Goal: Information Seeking & Learning: Learn about a topic

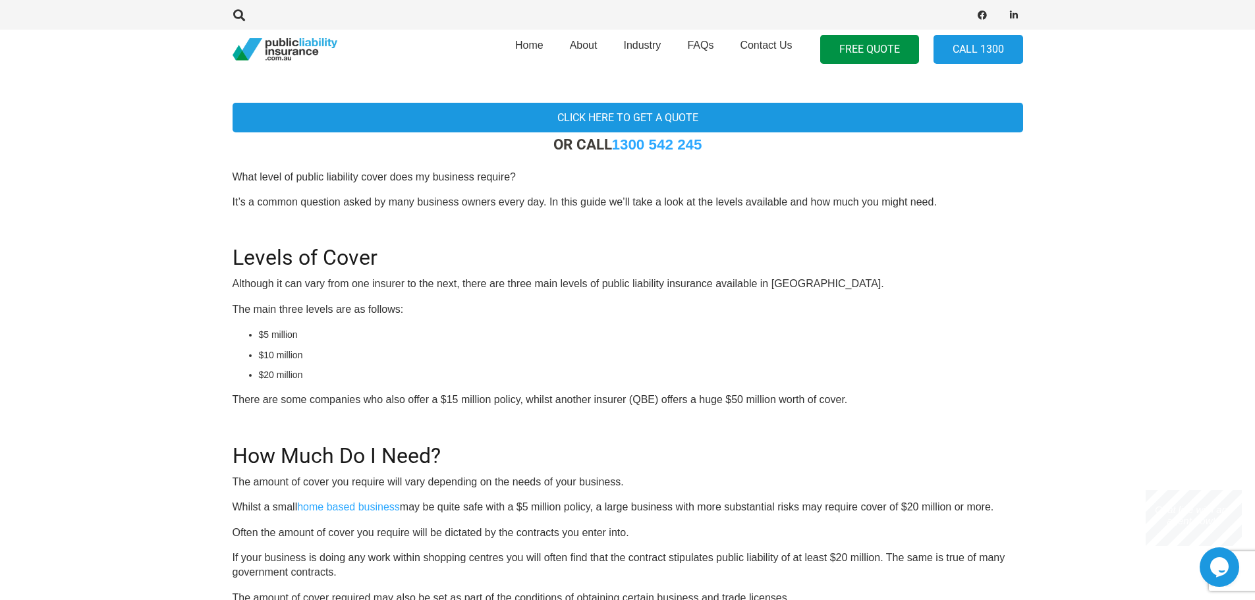
scroll to position [395, 0]
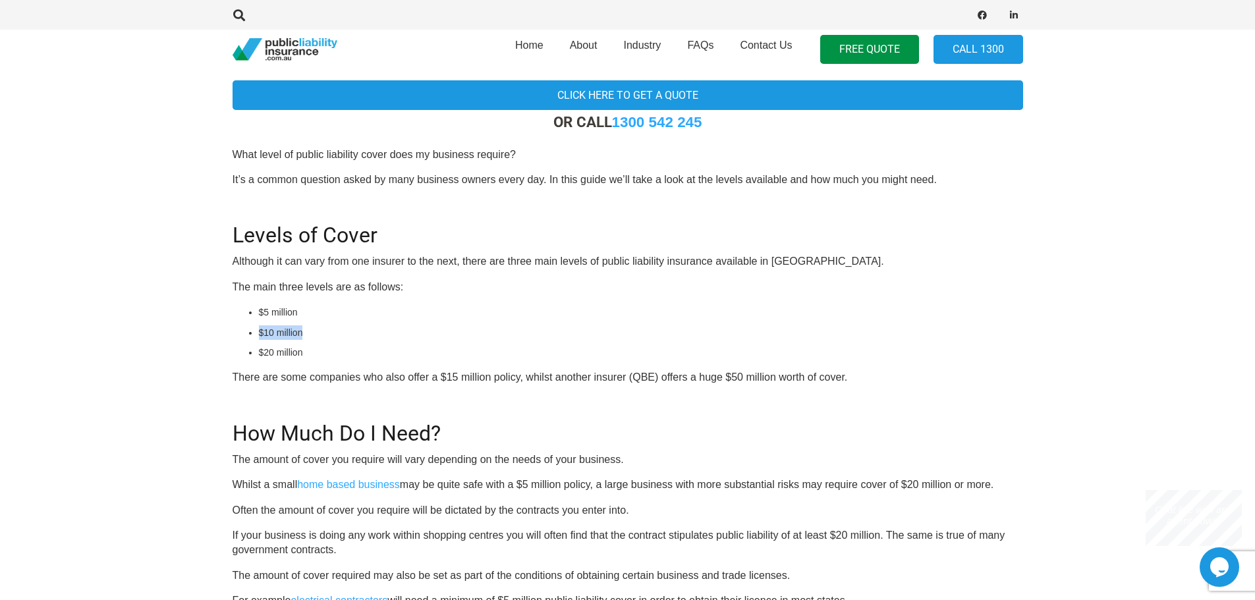
drag, startPoint x: 322, startPoint y: 331, endPoint x: 262, endPoint y: 339, distance: 60.6
click at [262, 337] on li "$10 million" at bounding box center [641, 333] width 764 height 14
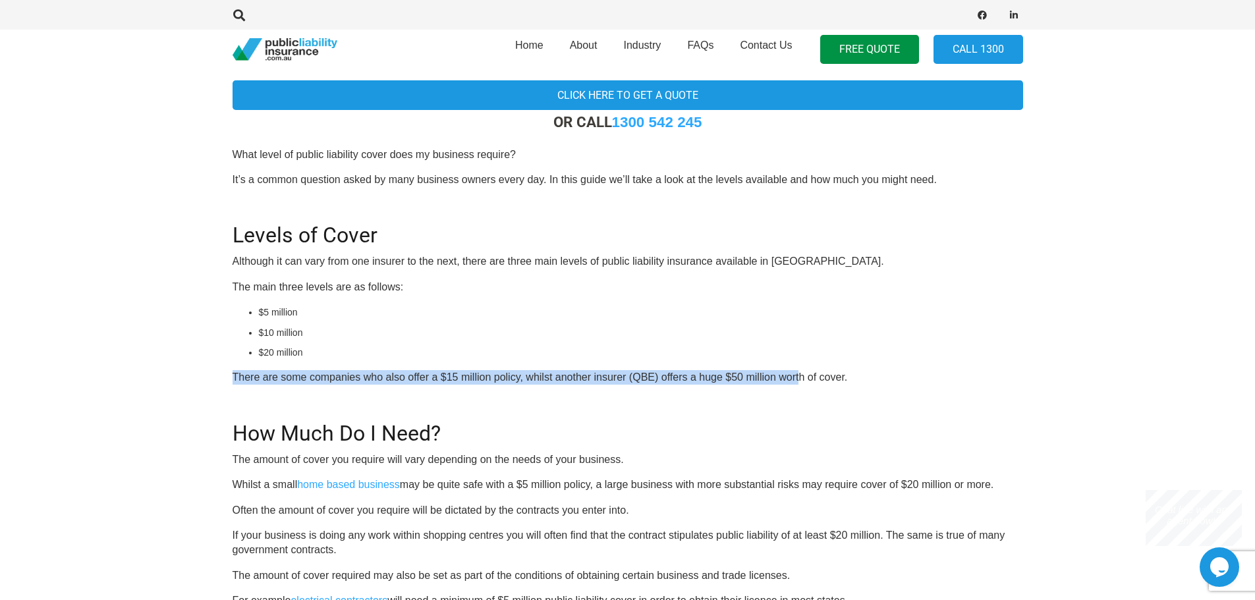
drag, startPoint x: 233, startPoint y: 376, endPoint x: 799, endPoint y: 366, distance: 566.2
click at [799, 366] on div "Click here to get a quote OR CALL [PHONE_NUMBER] What level of public liability…" at bounding box center [628, 484] width 822 height 815
click at [799, 366] on div "OR CALL [PHONE_NUMBER] What level of public liability cover does my business re…" at bounding box center [628, 503] width 791 height 780
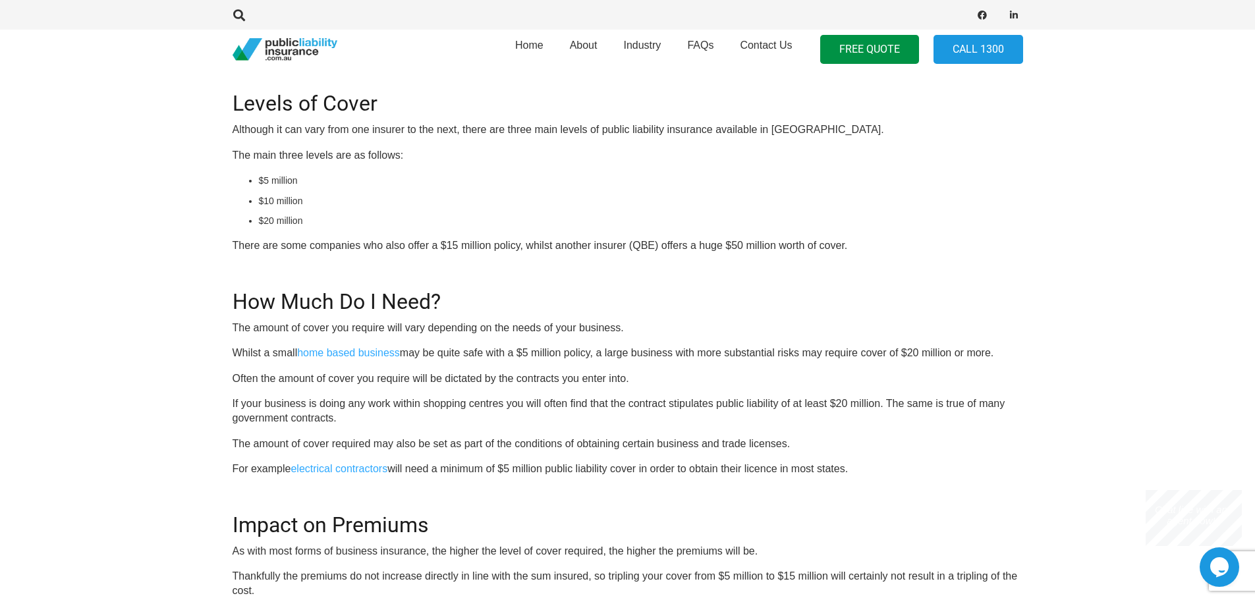
scroll to position [593, 0]
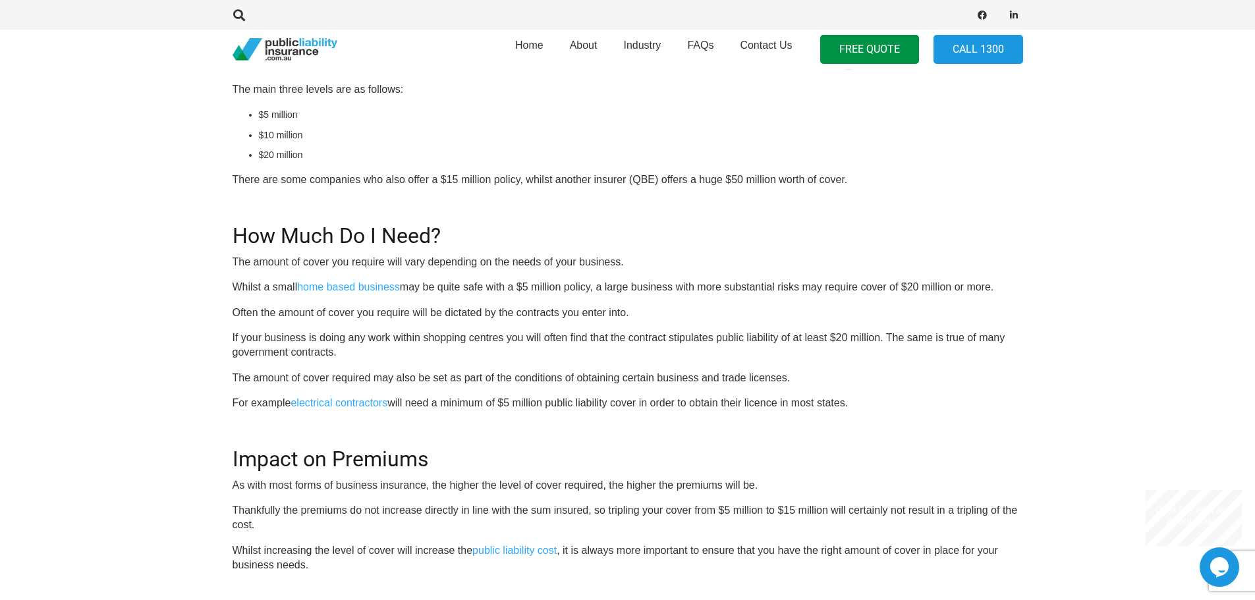
drag, startPoint x: 602, startPoint y: 285, endPoint x: 1006, endPoint y: 290, distance: 403.3
click at [1006, 290] on p "Whilst a small home based business may be quite safe with a $5 million policy, …" at bounding box center [628, 287] width 791 height 14
click at [1001, 290] on p "Whilst a small home based business may be quite safe with a $5 million policy, …" at bounding box center [628, 287] width 791 height 14
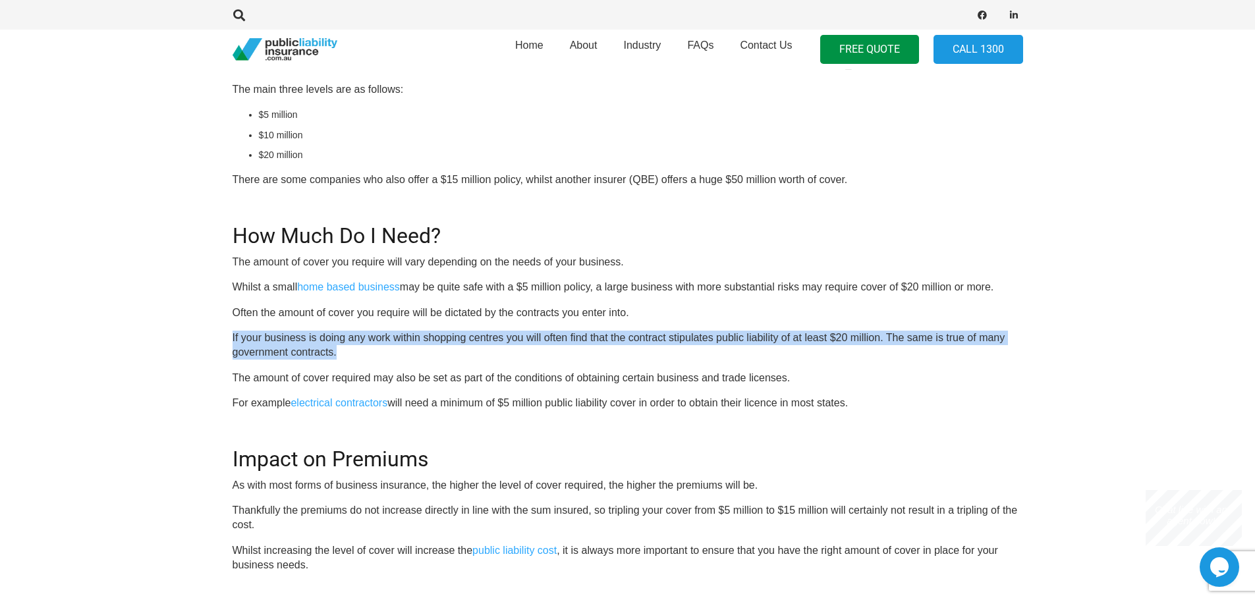
drag, startPoint x: 639, startPoint y: 318, endPoint x: 343, endPoint y: 358, distance: 299.3
click at [341, 358] on div "OR CALL [PHONE_NUMBER] What level of public liability cover does my business re…" at bounding box center [628, 306] width 791 height 780
click at [347, 358] on p "If your business is doing any work within shopping centres you will often find …" at bounding box center [628, 346] width 791 height 30
click at [347, 357] on p "If your business is doing any work within shopping centres you will often find …" at bounding box center [628, 346] width 791 height 30
click at [345, 356] on p "If your business is doing any work within shopping centres you will often find …" at bounding box center [628, 346] width 791 height 30
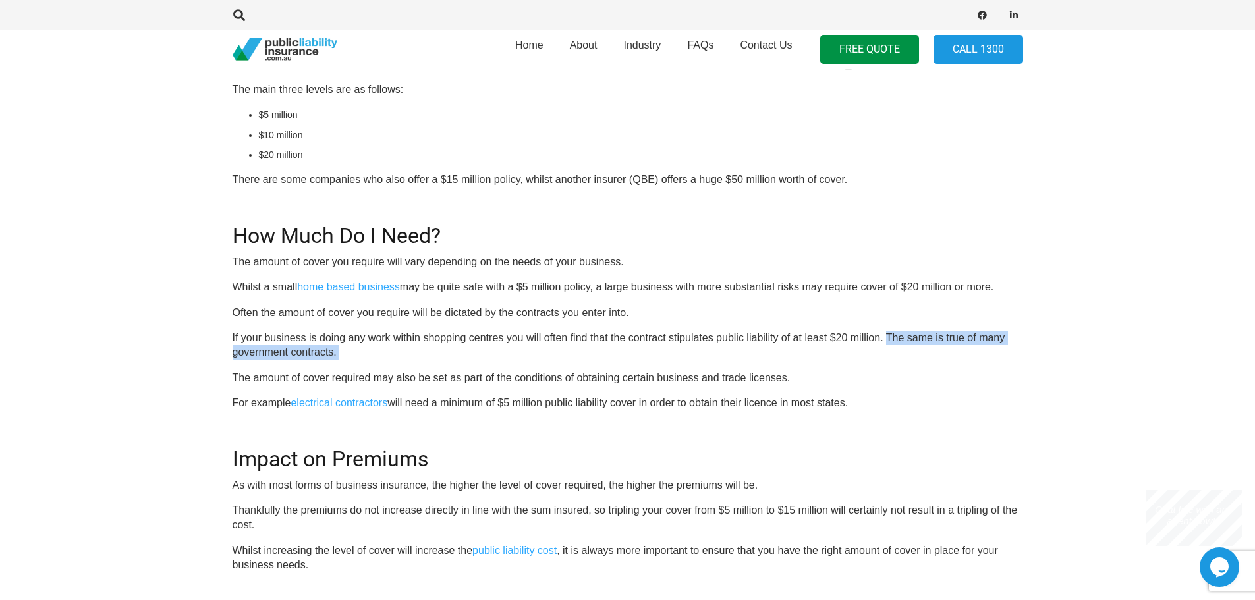
drag, startPoint x: 339, startPoint y: 356, endPoint x: 897, endPoint y: 339, distance: 558.4
click at [897, 339] on p "If your business is doing any work within shopping centres you will often find …" at bounding box center [628, 346] width 791 height 30
drag, startPoint x: 896, startPoint y: 338, endPoint x: 896, endPoint y: 347, distance: 9.2
click at [896, 347] on p "If your business is doing any work within shopping centres you will often find …" at bounding box center [628, 346] width 791 height 30
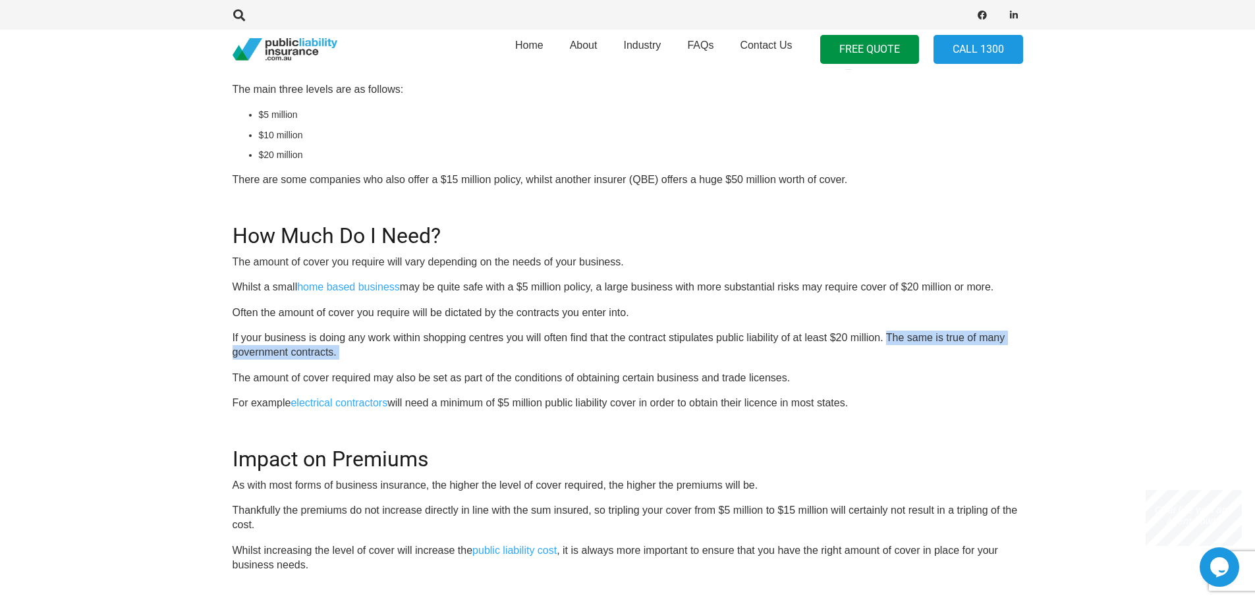
click at [896, 347] on p "If your business is doing any work within shopping centres you will often find …" at bounding box center [628, 346] width 791 height 30
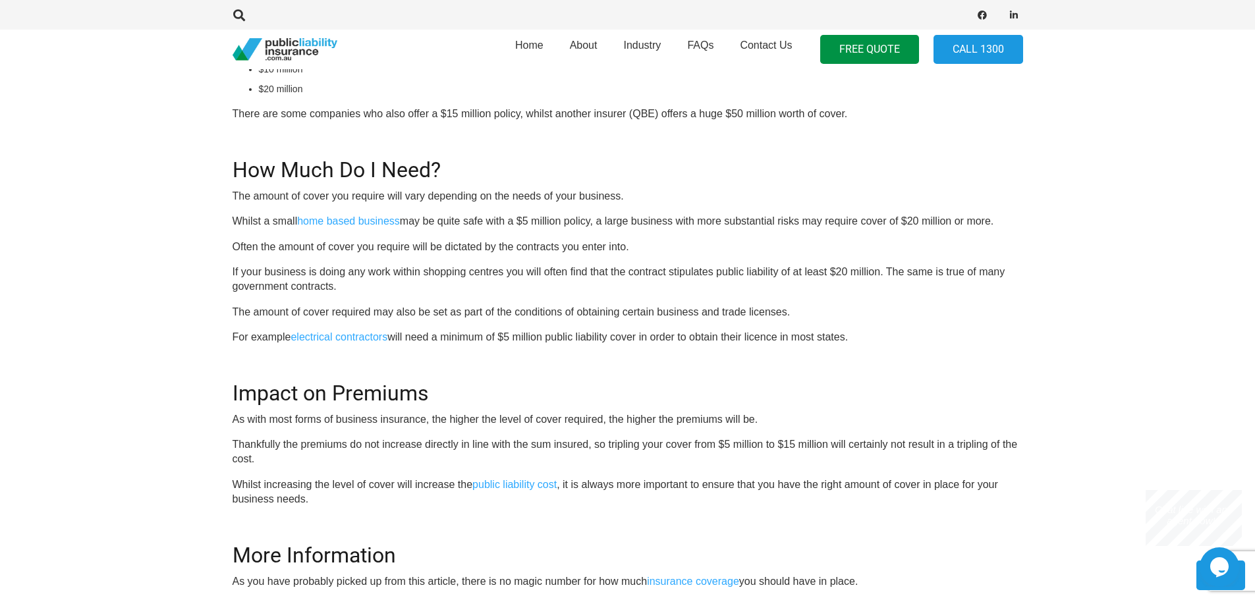
scroll to position [725, 0]
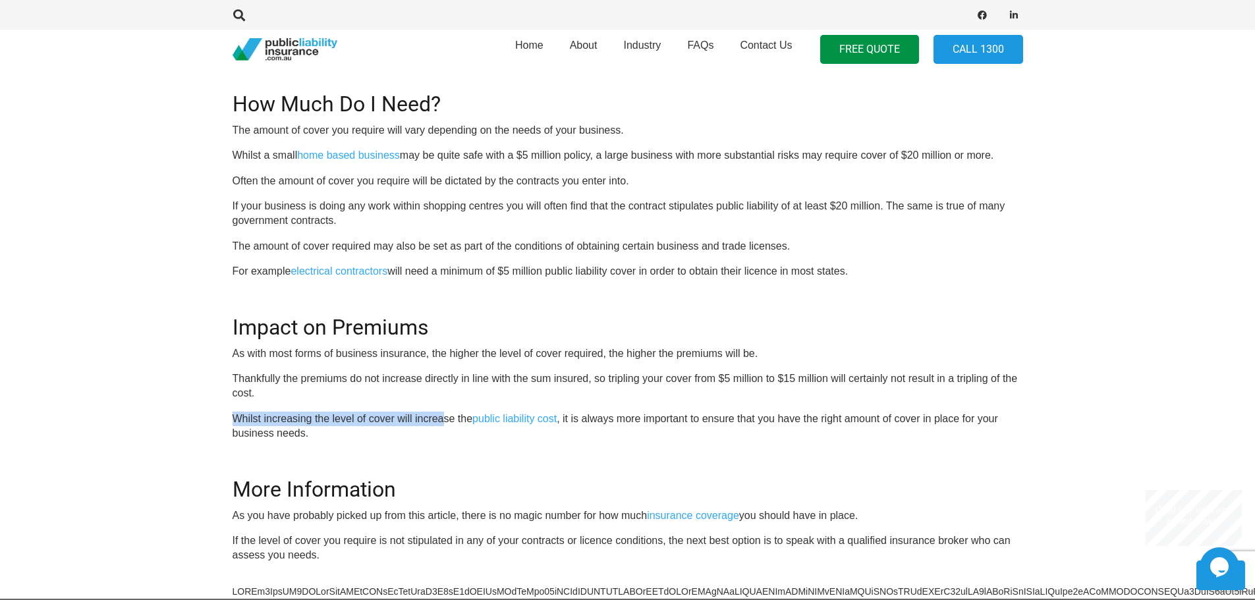
drag, startPoint x: 279, startPoint y: 387, endPoint x: 442, endPoint y: 416, distance: 166.0
click at [442, 416] on div "OR CALL [PHONE_NUMBER] What level of public liability cover does my business re…" at bounding box center [628, 174] width 791 height 780
click at [442, 416] on p "Whilst increasing the level of cover will increase the public liability cost , …" at bounding box center [628, 427] width 791 height 30
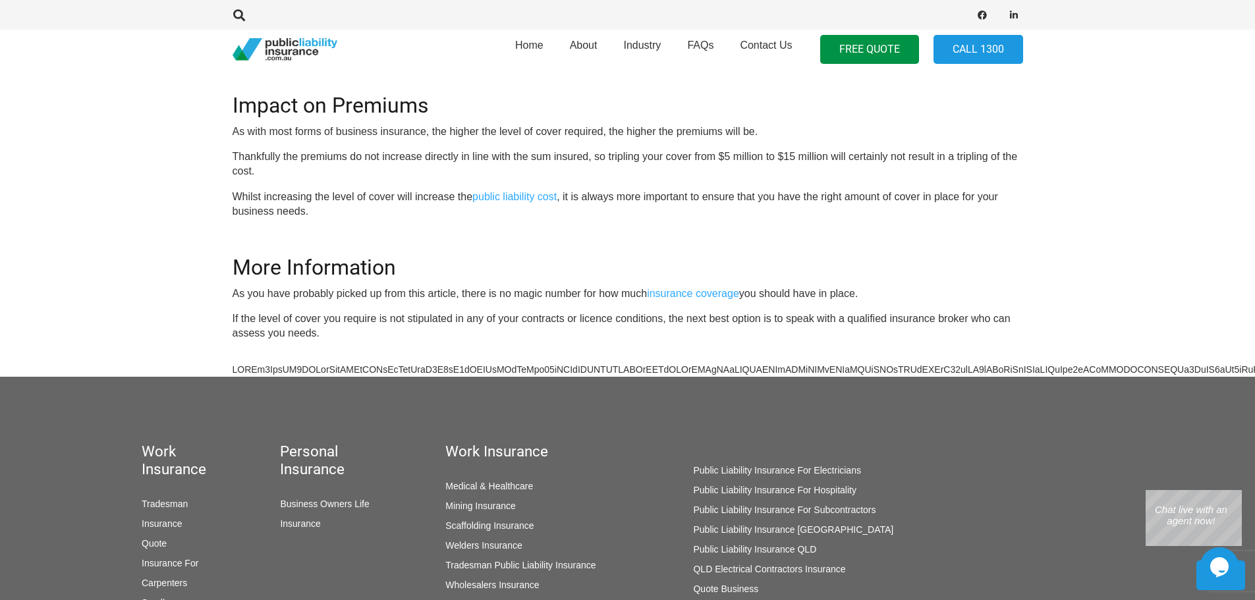
scroll to position [988, 0]
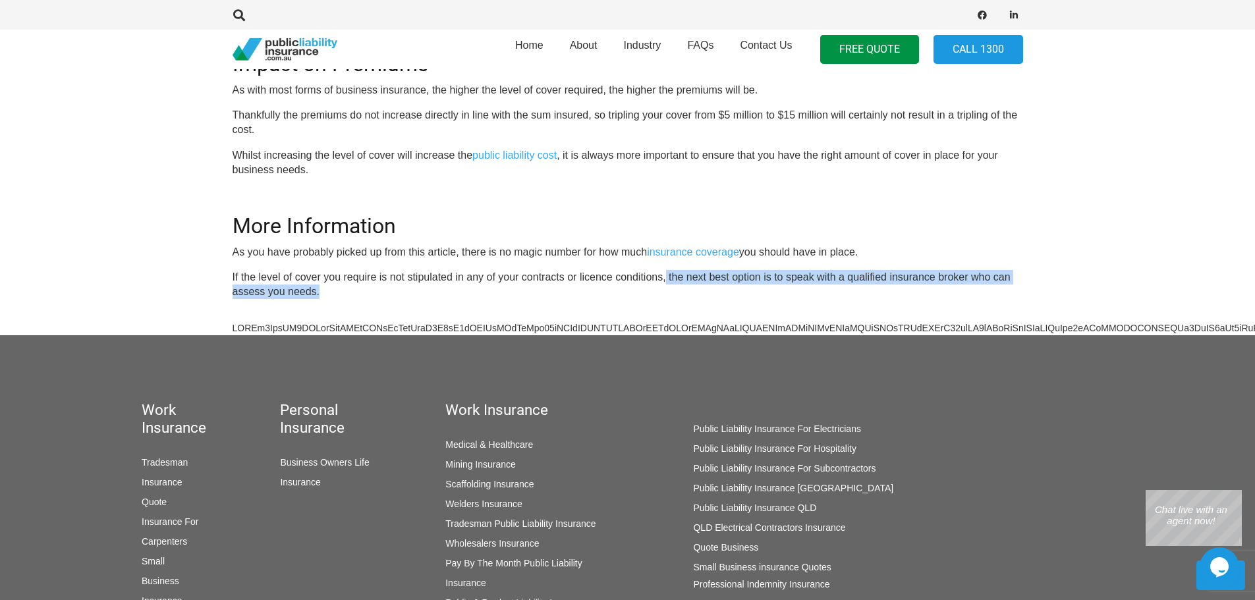
drag, startPoint x: 665, startPoint y: 279, endPoint x: 799, endPoint y: 296, distance: 135.4
click at [799, 296] on p "If the level of cover you require is not stipulated in any of your contracts or…" at bounding box center [628, 285] width 791 height 30
drag, startPoint x: 793, startPoint y: 295, endPoint x: 679, endPoint y: 274, distance: 115.3
click at [679, 274] on p "If the level of cover you require is not stipulated in any of your contracts or…" at bounding box center [628, 285] width 791 height 30
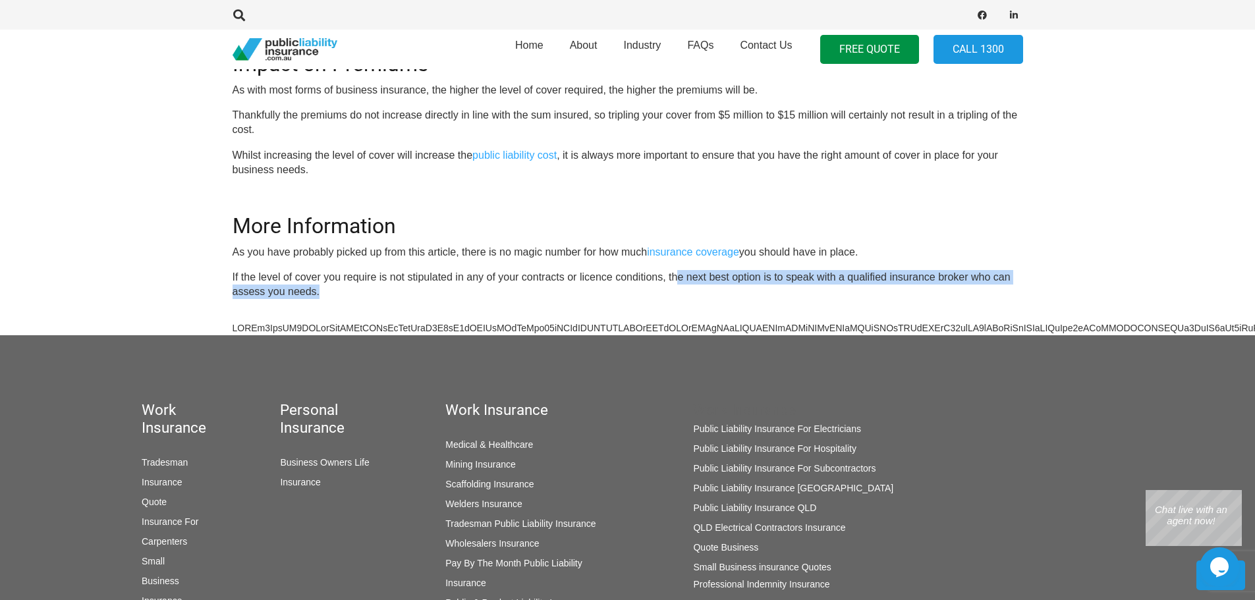
click at [679, 273] on p "If the level of cover you require is not stipulated in any of your contracts or…" at bounding box center [628, 285] width 791 height 30
drag, startPoint x: 660, startPoint y: 278, endPoint x: 716, endPoint y: 295, distance: 58.6
click at [716, 295] on p "If the level of cover you require is not stipulated in any of your contracts or…" at bounding box center [628, 285] width 791 height 30
drag, startPoint x: 716, startPoint y: 295, endPoint x: 664, endPoint y: 273, distance: 56.4
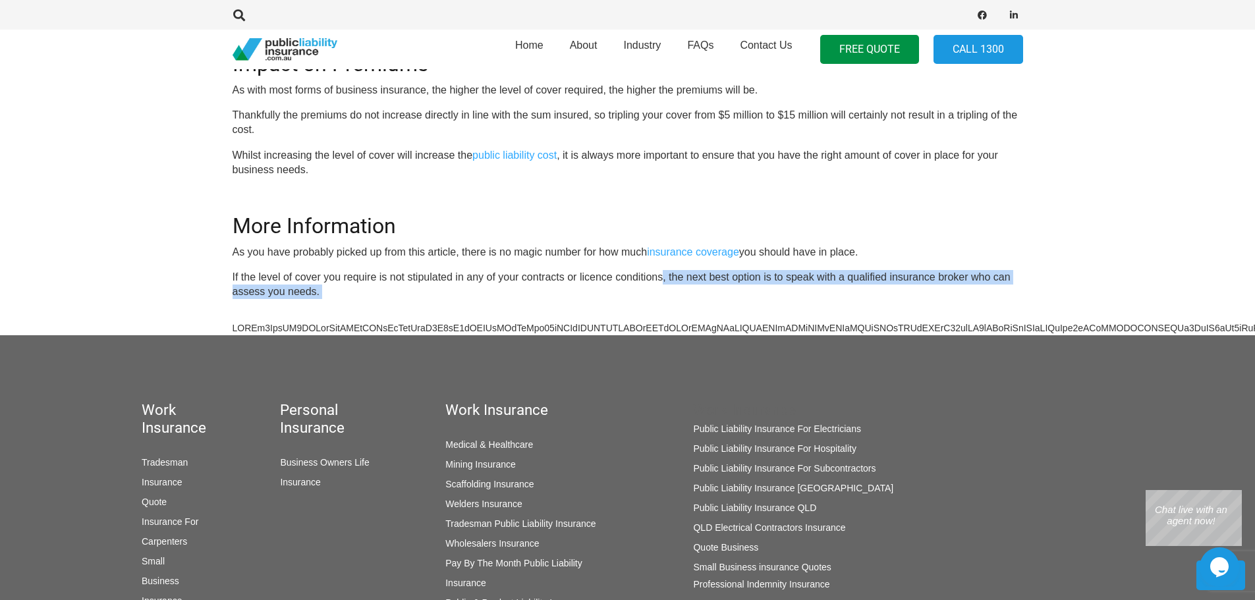
click at [664, 273] on p "If the level of cover you require is not stipulated in any of your contracts or…" at bounding box center [628, 285] width 791 height 30
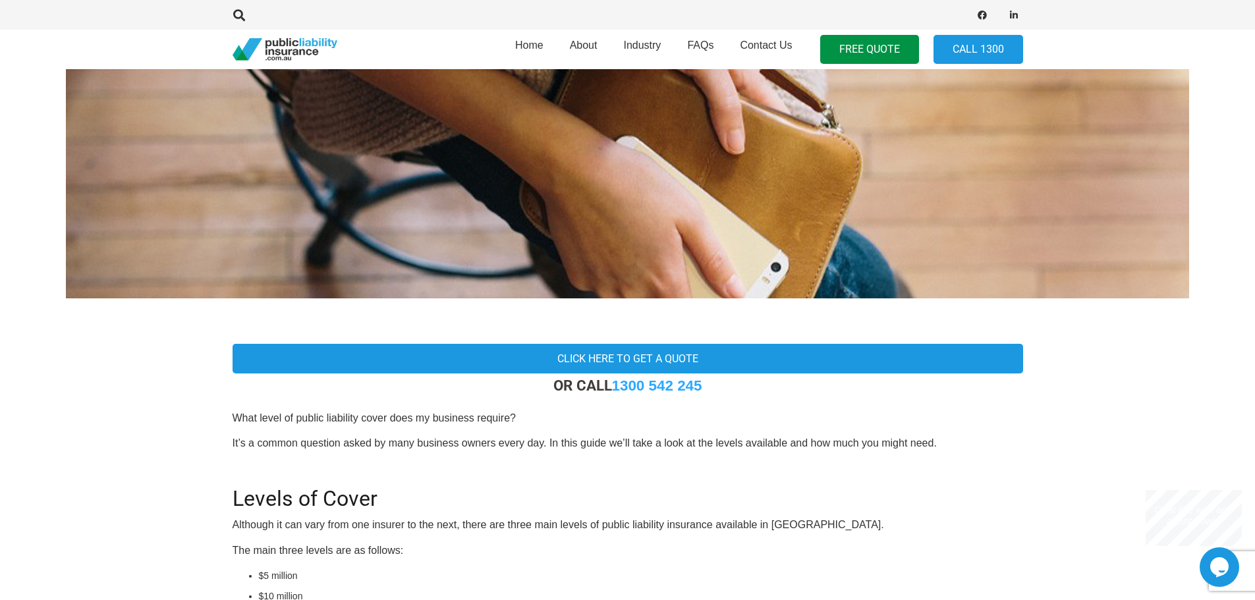
scroll to position [198, 0]
